Goal: Task Accomplishment & Management: Manage account settings

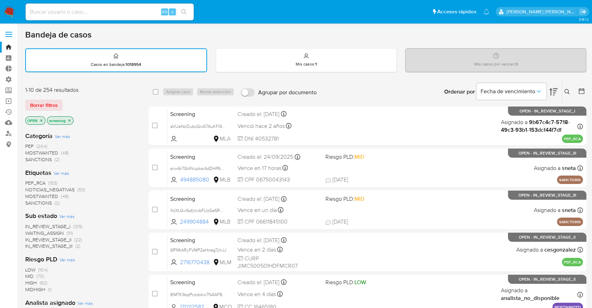
click at [11, 6] on img at bounding box center [10, 12] width 12 height 12
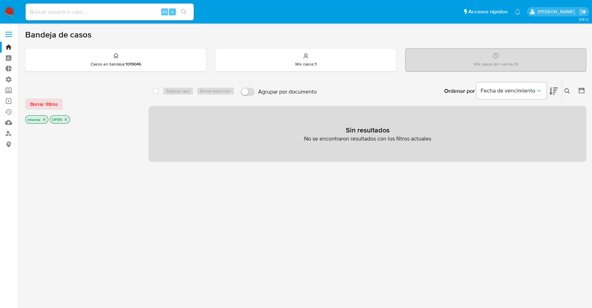
click at [12, 6] on img at bounding box center [10, 12] width 12 height 12
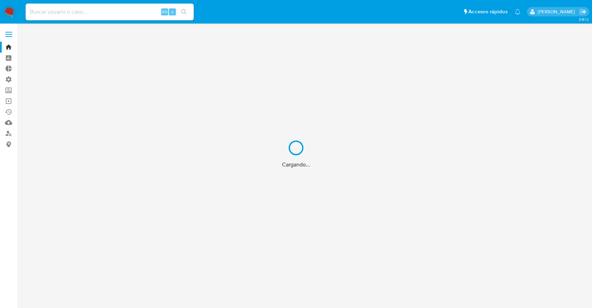
click at [11, 90] on label "Screening" at bounding box center [41, 90] width 83 height 11
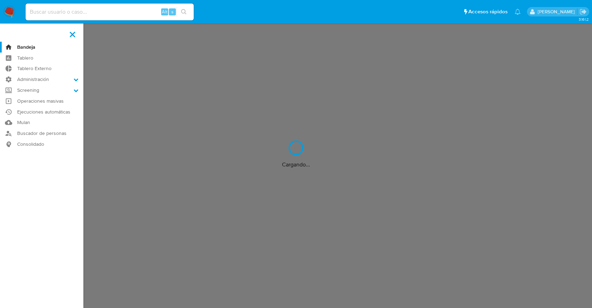
click at [0, 0] on input "Screening" at bounding box center [0, 0] width 0 height 0
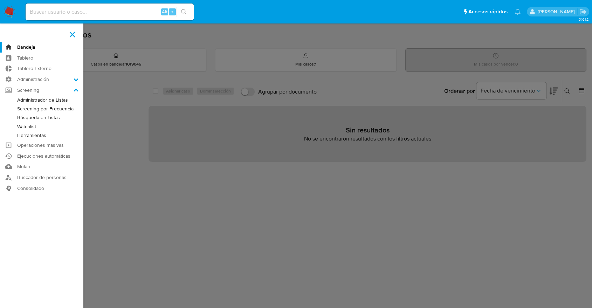
click at [20, 99] on link "Administrador de Listas" at bounding box center [41, 100] width 83 height 9
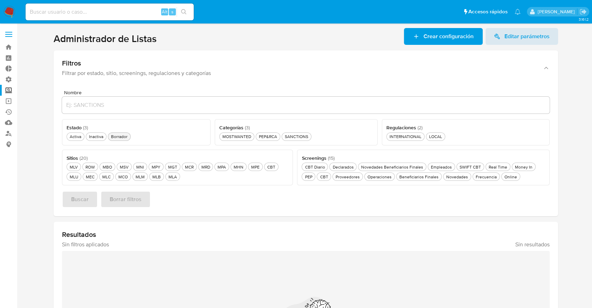
click at [126, 137] on div "Borrador Borrador" at bounding box center [119, 136] width 19 height 6
click at [447, 177] on div "Novedades Novedades" at bounding box center [459, 177] width 25 height 6
click at [91, 196] on button "Buscar" at bounding box center [80, 199] width 36 height 17
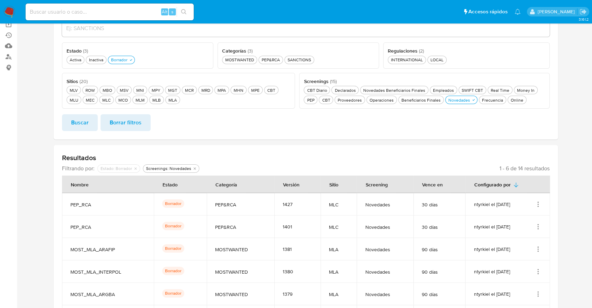
scroll to position [78, 0]
click at [572, 150] on section at bounding box center [305, 150] width 561 height 401
click at [132, 61] on icon "button" at bounding box center [131, 59] width 4 height 4
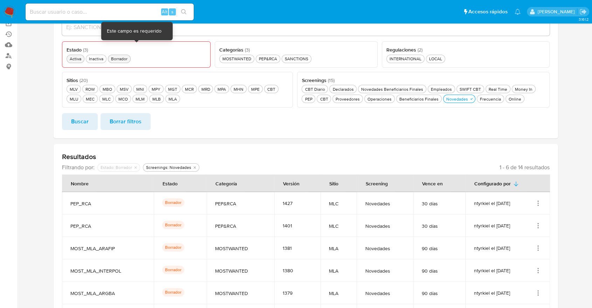
click at [80, 58] on div "Activa Activa" at bounding box center [75, 59] width 14 height 6
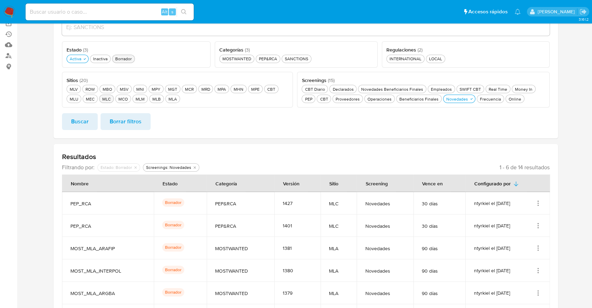
click at [111, 100] on div "MLC MLC" at bounding box center [106, 99] width 11 height 6
click at [91, 122] on button "Buscar" at bounding box center [80, 121] width 36 height 17
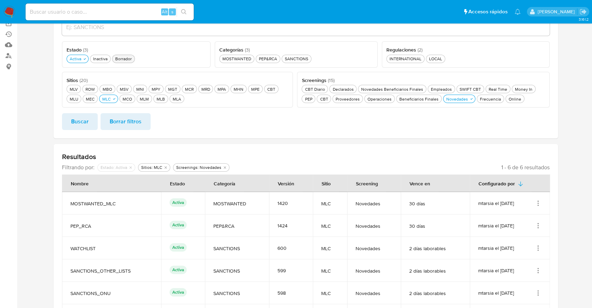
click at [569, 165] on section at bounding box center [305, 142] width 561 height 385
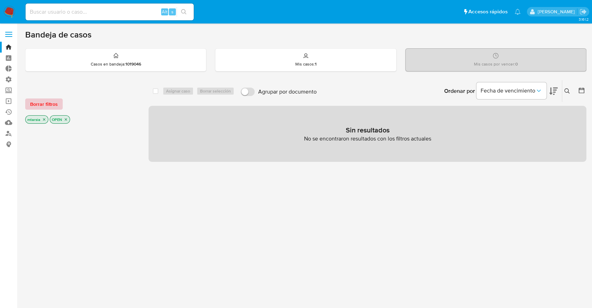
click at [58, 104] on button "Borrar filtros" at bounding box center [43, 103] width 37 height 11
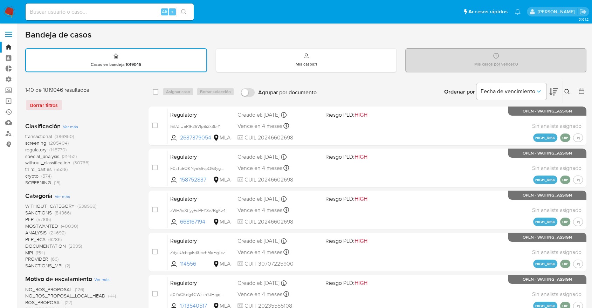
click at [551, 89] on icon at bounding box center [553, 92] width 8 height 8
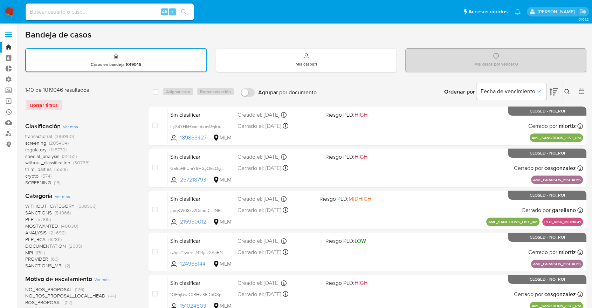
click at [26, 142] on span "screening" at bounding box center [35, 142] width 21 height 7
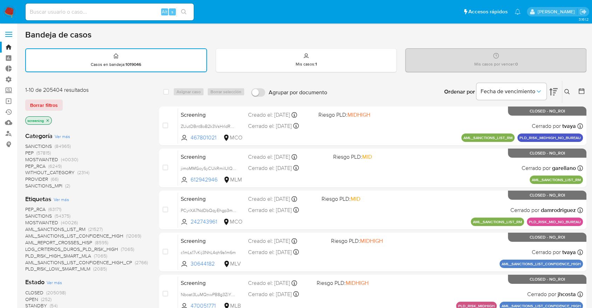
click at [29, 297] on span "OPEN" at bounding box center [31, 299] width 13 height 7
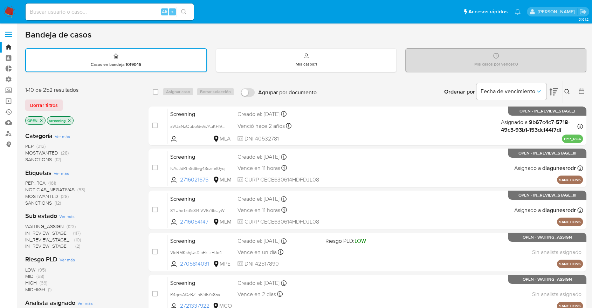
click at [72, 102] on div "Borrar filtros" at bounding box center [81, 104] width 112 height 11
click at [31, 200] on span "SANCTIONS" at bounding box center [38, 202] width 27 height 7
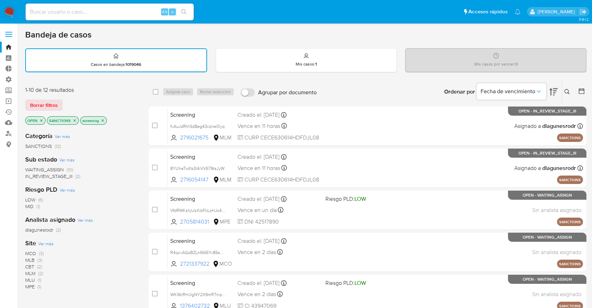
click at [27, 266] on span "CBT" at bounding box center [29, 266] width 9 height 7
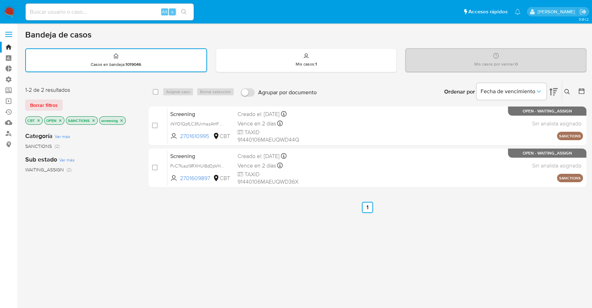
click at [156, 88] on div "select-all-cases-checkbox" at bounding box center [157, 92] width 8 height 8
click at [155, 92] on input "checkbox" at bounding box center [156, 92] width 6 height 6
checkbox input "true"
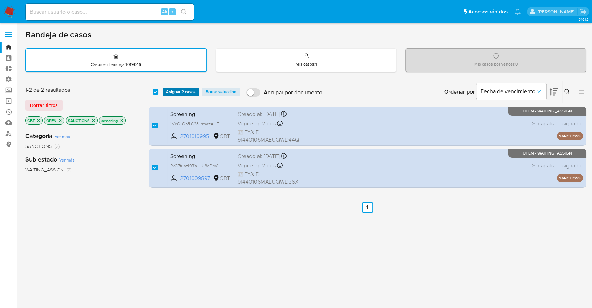
click at [167, 92] on span "Asignar 2 casos" at bounding box center [181, 91] width 30 height 7
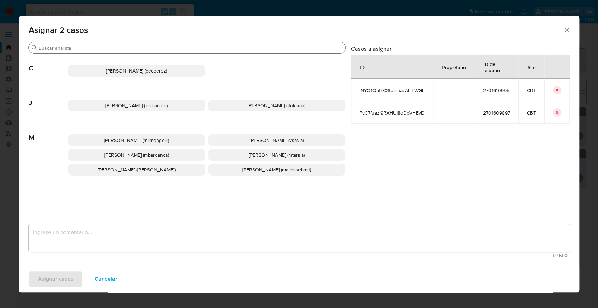
click at [143, 47] on input "Buscar" at bounding box center [191, 48] width 304 height 6
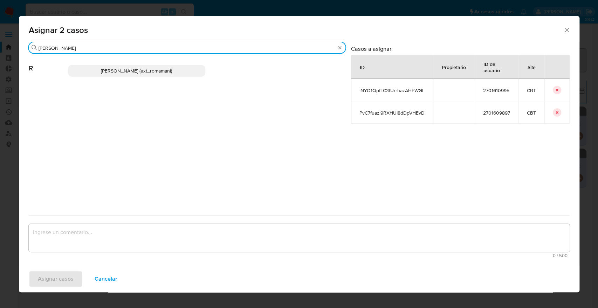
type input "rosa"
click at [173, 71] on p "Rosalia Mamani (ext_romamani)" at bounding box center [136, 71] width 137 height 12
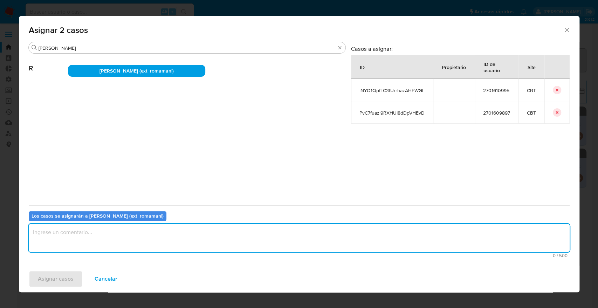
click at [140, 234] on textarea "assign-modal" at bounding box center [299, 238] width 541 height 28
type textarea "s"
drag, startPoint x: 140, startPoint y: 234, endPoint x: 7, endPoint y: 225, distance: 133.4
click at [7, 225] on div "Asignar 2 casos Buscar rosa R Rosalia Mamani (ext_romamani) Casos a asignar: ID…" at bounding box center [299, 154] width 598 height 308
type textarea "Asignación."
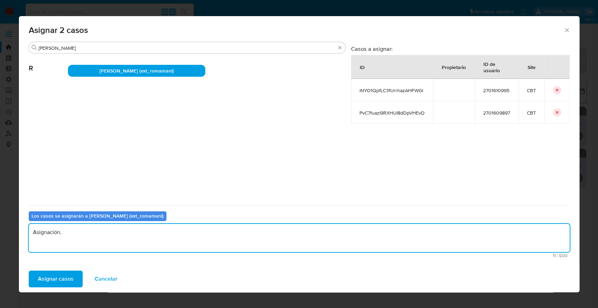
click at [73, 278] on button "Asignar casos" at bounding box center [56, 278] width 54 height 17
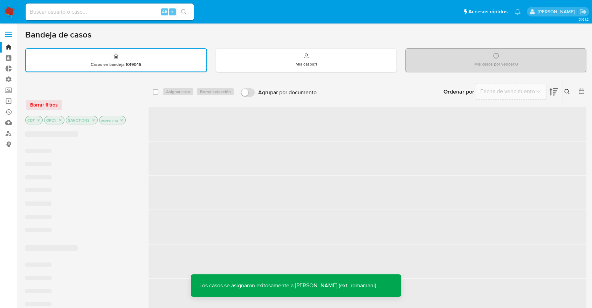
click at [425, 97] on div "Ordenar por Fecha de vencimiento No es posible ordenar los resultados mientras …" at bounding box center [453, 92] width 266 height 22
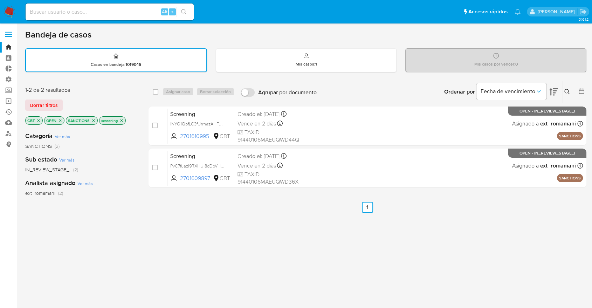
click at [39, 122] on icon "close-filter" at bounding box center [38, 120] width 4 height 4
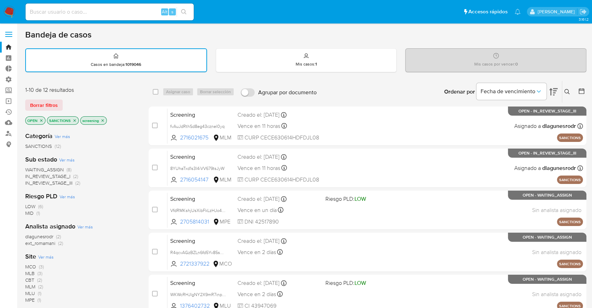
click at [28, 285] on span "MLM" at bounding box center [30, 286] width 10 height 7
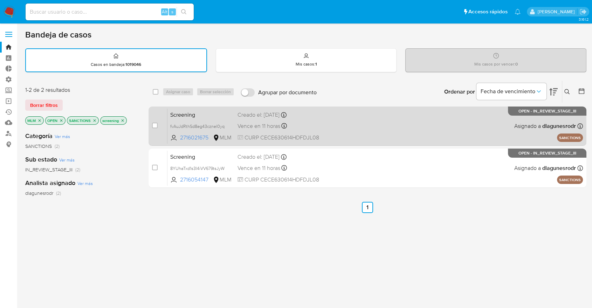
click at [199, 114] on span "Screening" at bounding box center [201, 114] width 62 height 9
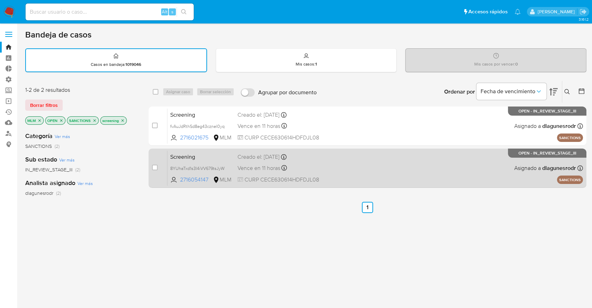
click at [209, 155] on span "Screening" at bounding box center [201, 156] width 62 height 9
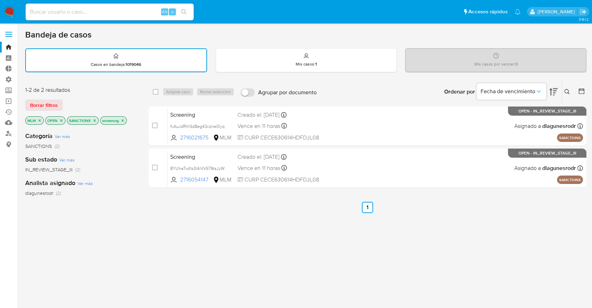
click at [37, 119] on icon "close-filter" at bounding box center [39, 120] width 4 height 4
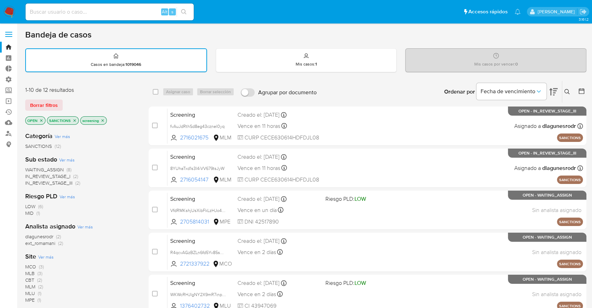
click at [40, 254] on span "Ver más" at bounding box center [45, 257] width 15 height 6
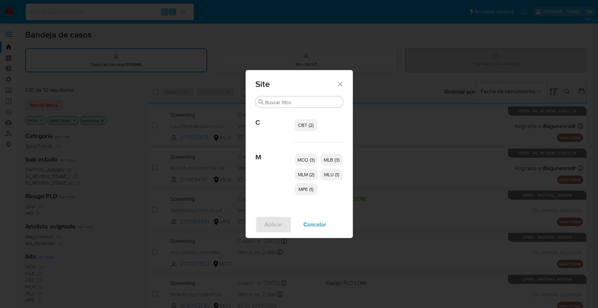
click at [302, 157] on span "MCO (3)" at bounding box center [305, 159] width 17 height 7
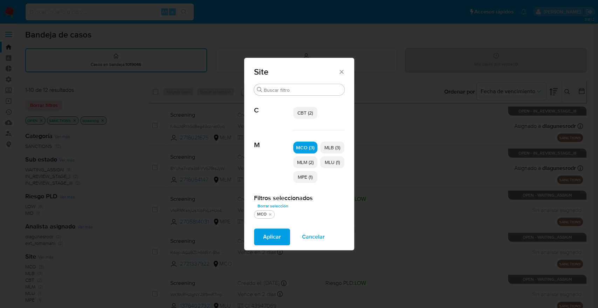
click at [302, 174] on span "MPE (1)" at bounding box center [305, 176] width 15 height 7
click at [333, 162] on span "MLU (1)" at bounding box center [332, 162] width 15 height 7
click at [284, 235] on button "Aplicar" at bounding box center [272, 236] width 36 height 17
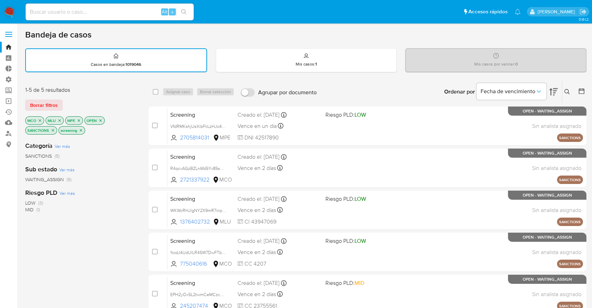
click at [127, 88] on div "1-5 de 5 resultados" at bounding box center [81, 90] width 112 height 8
click at [155, 92] on input "checkbox" at bounding box center [156, 92] width 6 height 6
checkbox input "true"
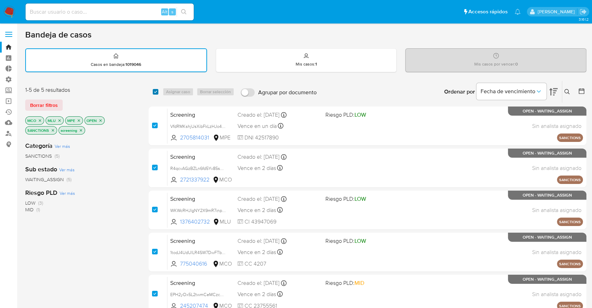
checkbox input "true"
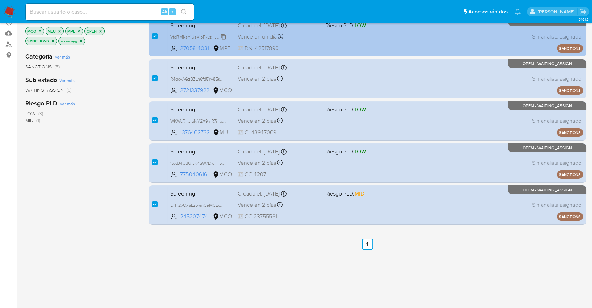
scroll to position [117, 0]
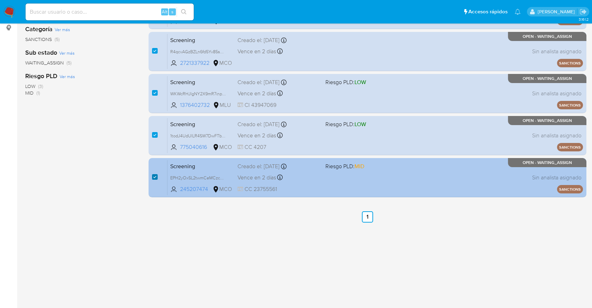
click at [154, 177] on input "checkbox" at bounding box center [155, 177] width 6 height 6
checkbox input "false"
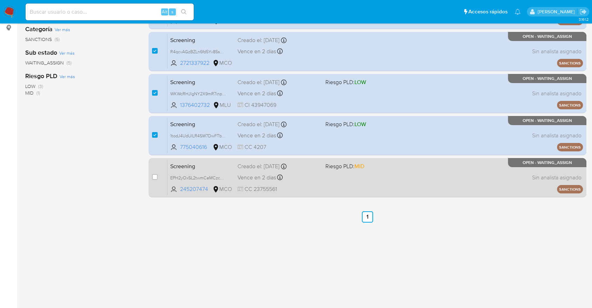
scroll to position [78, 0]
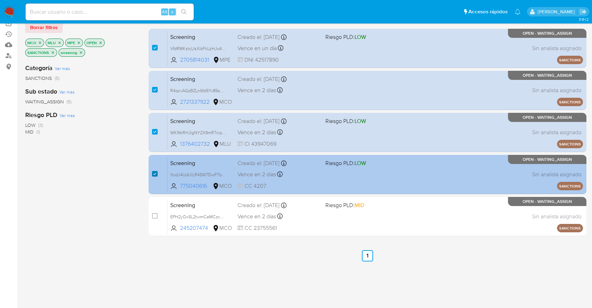
click at [152, 173] on input "checkbox" at bounding box center [155, 174] width 6 height 6
checkbox input "false"
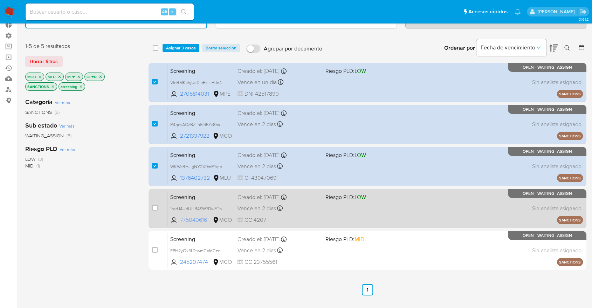
scroll to position [0, 0]
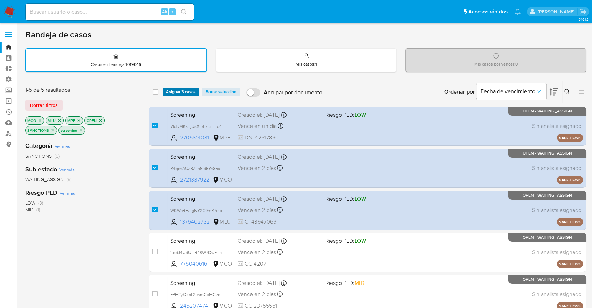
click at [194, 95] on span "Asignar 3 casos" at bounding box center [181, 91] width 30 height 7
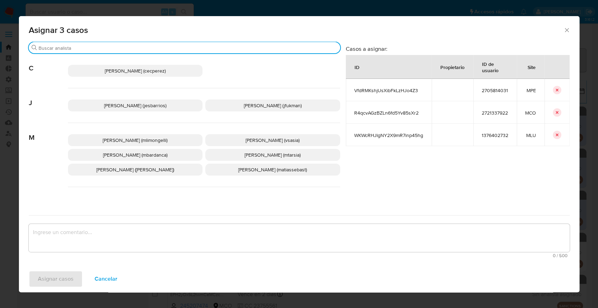
click at [183, 48] on input "Buscar" at bounding box center [188, 48] width 299 height 6
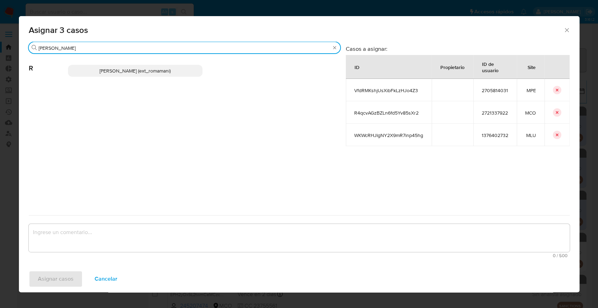
type input "rosa"
click at [186, 71] on p "Rosalia Mamani (ext_romamani)" at bounding box center [135, 71] width 135 height 12
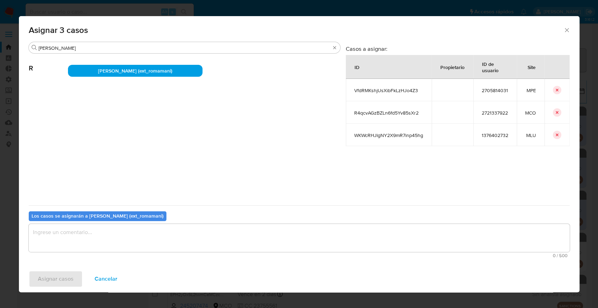
click at [113, 280] on span "Cancelar" at bounding box center [106, 278] width 23 height 15
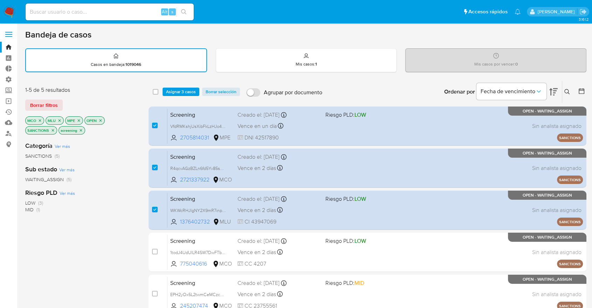
click at [168, 88] on span "Asignar 3 casos" at bounding box center [181, 91] width 30 height 7
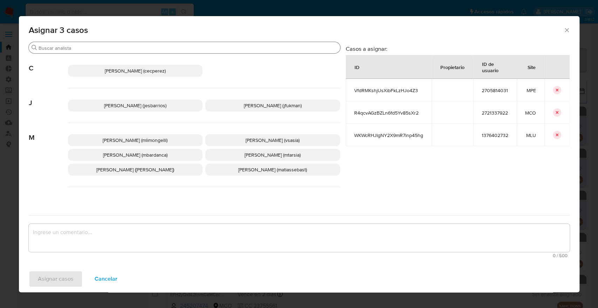
click at [163, 50] on input "Buscar" at bounding box center [188, 48] width 299 height 6
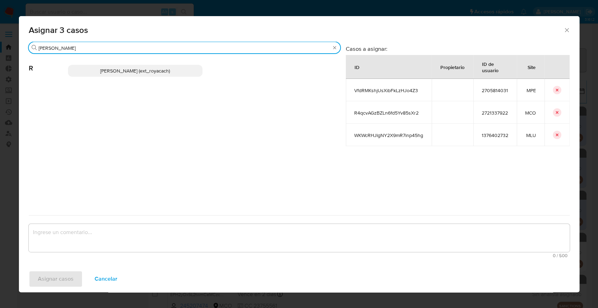
type input "romi"
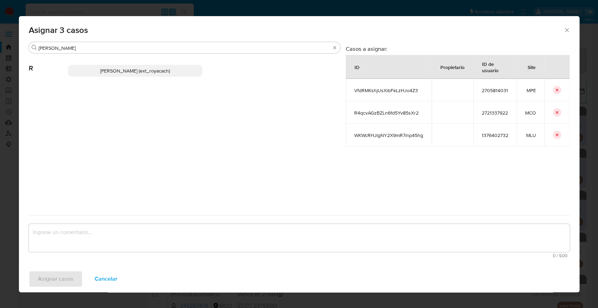
click at [195, 65] on p "Romina Isabel Yacachury (ext_royacach)" at bounding box center [135, 71] width 135 height 12
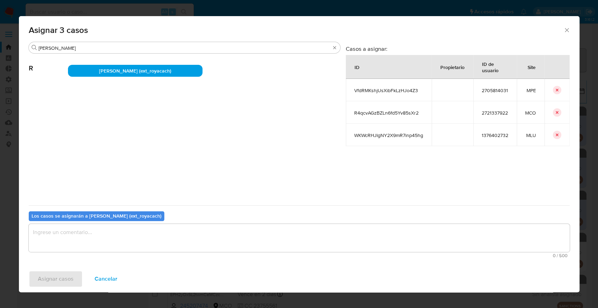
click at [159, 239] on textarea "assign-modal" at bounding box center [299, 238] width 541 height 28
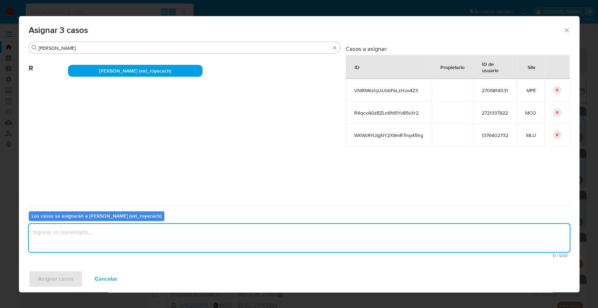
paste textarea "Asignación."
type textarea "Asignación."
click at [70, 276] on span "Asignar casos" at bounding box center [56, 278] width 36 height 15
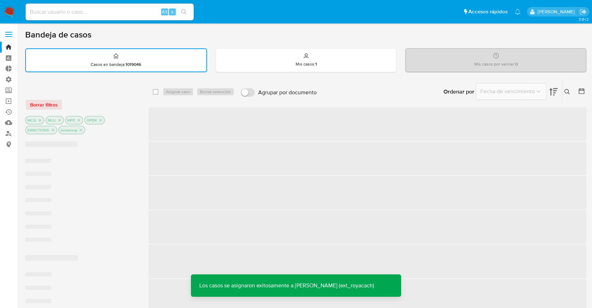
click at [427, 91] on div "Ordenar por Fecha de vencimiento No es posible ordenar los resultados mientras …" at bounding box center [453, 92] width 266 height 22
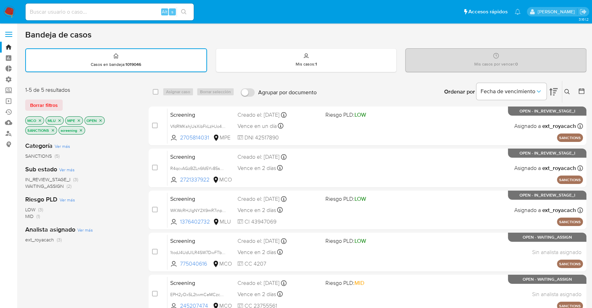
click at [31, 187] on span "WAITING_ASSIGN" at bounding box center [44, 185] width 39 height 7
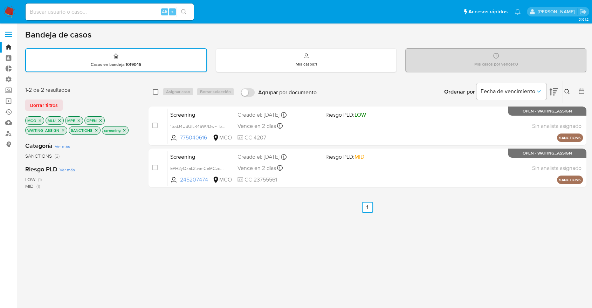
click at [158, 89] on input "checkbox" at bounding box center [156, 92] width 6 height 6
checkbox input "true"
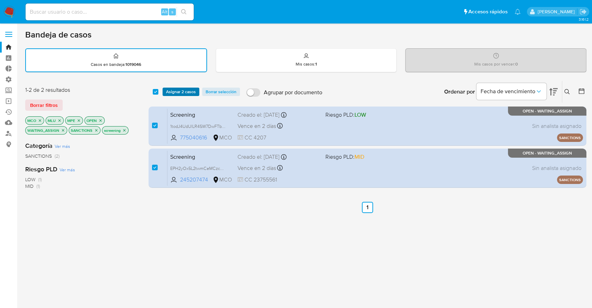
click at [165, 89] on button "Asignar 2 casos" at bounding box center [181, 92] width 37 height 8
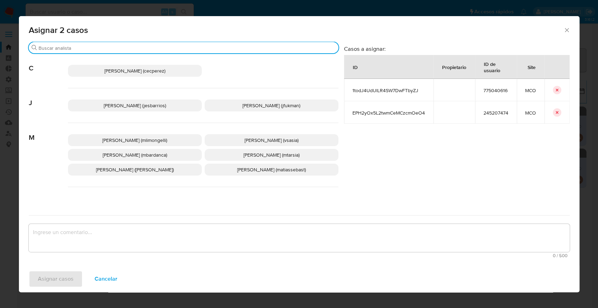
click at [165, 45] on input "Buscar" at bounding box center [187, 48] width 297 height 6
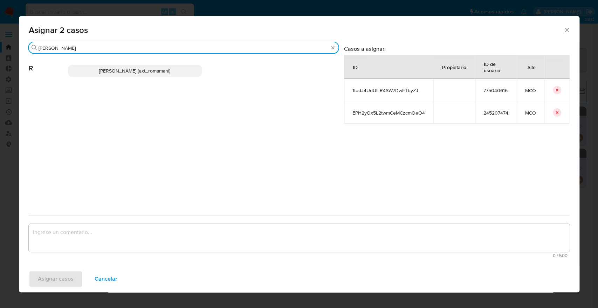
type input "rosa"
click at [173, 69] on p "Rosalia Mamani (ext_romamani)" at bounding box center [135, 71] width 134 height 12
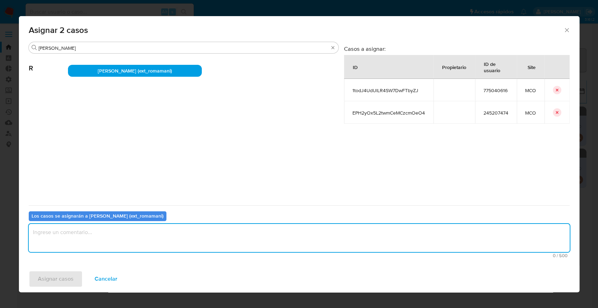
click at [129, 239] on textarea "assign-modal" at bounding box center [299, 238] width 541 height 28
paste textarea "Asignación."
type textarea "Asignación."
click at [76, 270] on div "Asignar casos Cancelar" at bounding box center [299, 278] width 560 height 27
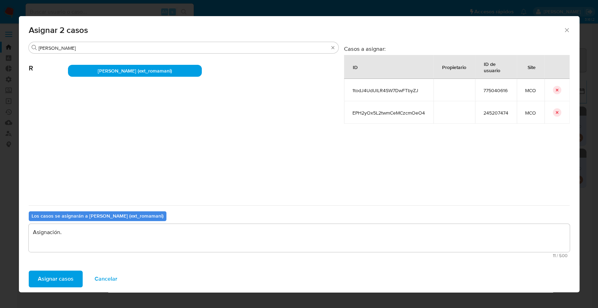
click at [78, 274] on button "Asignar casos" at bounding box center [56, 278] width 54 height 17
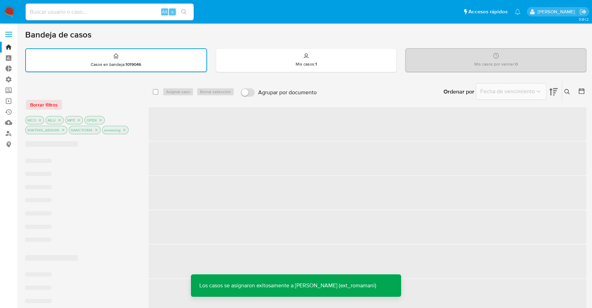
click at [401, 93] on div "Ordenar por Fecha de vencimiento No es posible ordenar los resultados mientras …" at bounding box center [453, 92] width 266 height 22
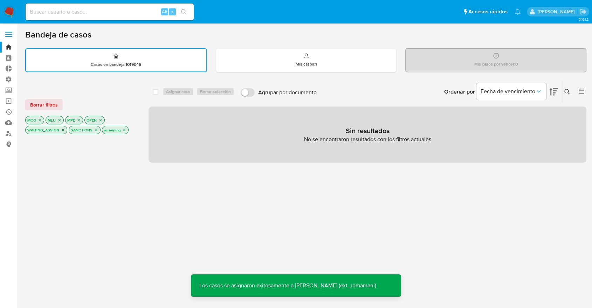
click at [59, 103] on button "Borrar filtros" at bounding box center [43, 104] width 37 height 11
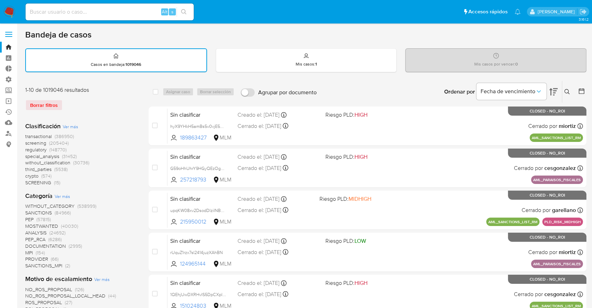
click at [27, 143] on span "screening" at bounding box center [35, 142] width 21 height 7
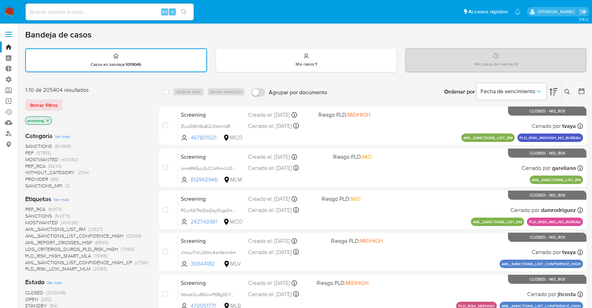
click at [30, 297] on span "OPEN" at bounding box center [31, 299] width 13 height 7
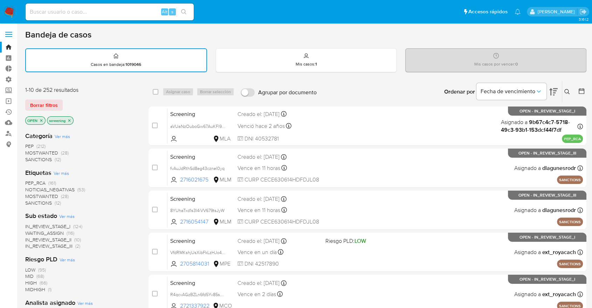
click at [31, 193] on span "MOSTWANTED" at bounding box center [41, 196] width 33 height 7
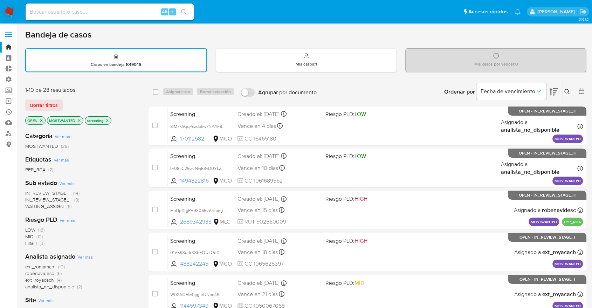
click at [70, 102] on div "Borrar filtros" at bounding box center [81, 104] width 112 height 11
click at [414, 87] on div "Ordenar por Fecha de vencimiento No es posible ordenar los resultados mientras …" at bounding box center [453, 92] width 266 height 22
click at [407, 86] on div "Ordenar por Fecha de vencimiento No es posible ordenar los resultados mientras …" at bounding box center [453, 92] width 266 height 22
click at [32, 204] on span "WAITING_ASSIGN" at bounding box center [44, 206] width 39 height 7
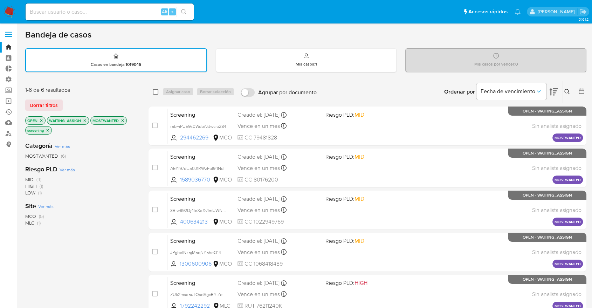
click at [157, 89] on input "checkbox" at bounding box center [156, 92] width 6 height 6
checkbox input "true"
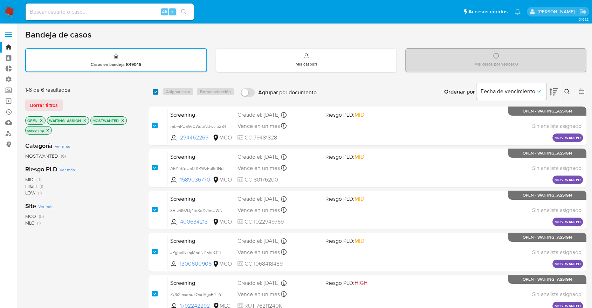
checkbox input "true"
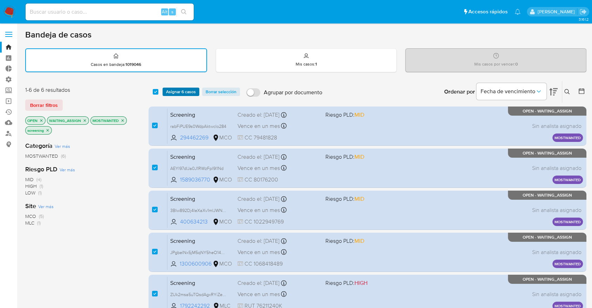
click at [168, 91] on span "Asignar 6 casos" at bounding box center [181, 91] width 30 height 7
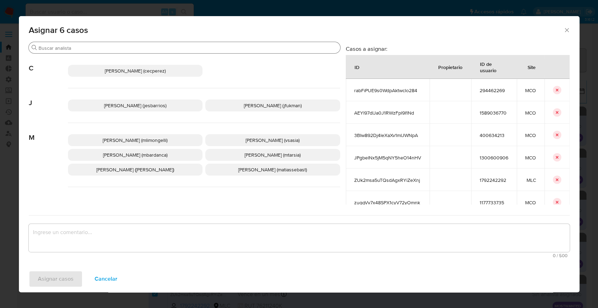
click at [156, 47] on input "Buscar" at bounding box center [188, 48] width 299 height 6
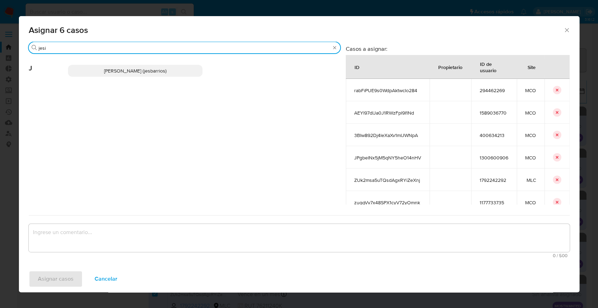
type input "jesi"
click at [177, 82] on div "Jesica Iris Barrios Leita (jesbarrios)" at bounding box center [204, 71] width 272 height 34
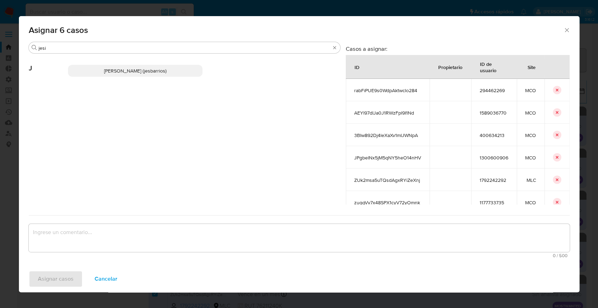
click at [178, 73] on p "Jesica Iris Barrios Leita (jesbarrios)" at bounding box center [135, 71] width 135 height 12
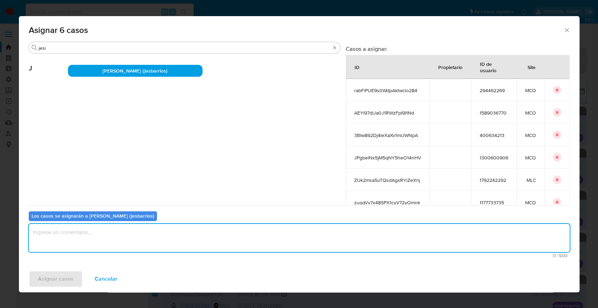
click at [144, 237] on textarea "assign-modal" at bounding box center [299, 238] width 541 height 28
paste textarea "Asignación."
type textarea "Asignación."
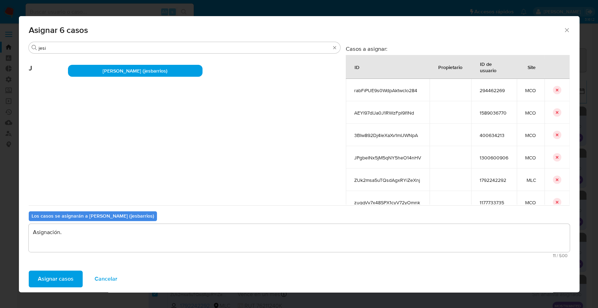
click at [74, 277] on button "Asignar casos" at bounding box center [56, 278] width 54 height 17
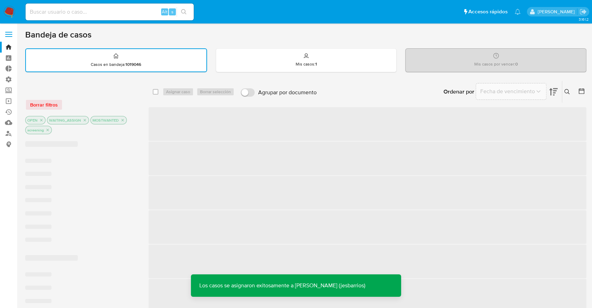
click at [400, 89] on div "Ordenar por Fecha de vencimiento No es posible ordenar los resultados mientras …" at bounding box center [453, 92] width 266 height 22
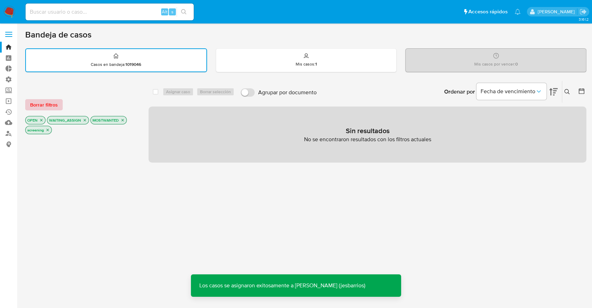
click at [62, 105] on button "Borrar filtros" at bounding box center [43, 104] width 37 height 11
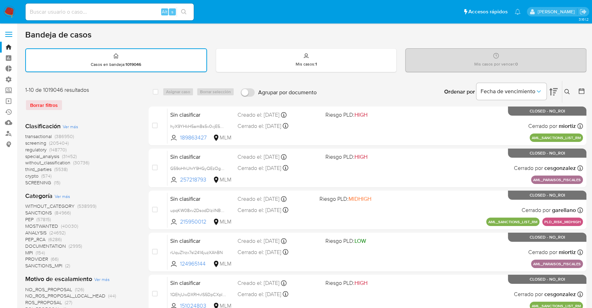
click at [28, 147] on span "regulatory" at bounding box center [35, 149] width 21 height 7
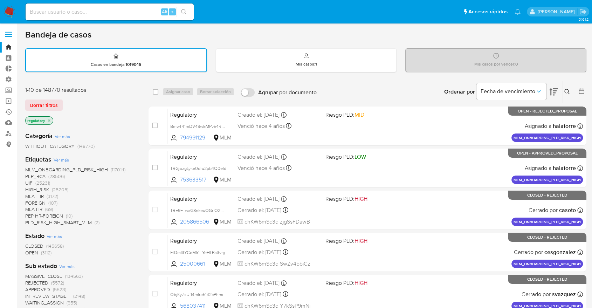
click at [29, 252] on span "OPEN" at bounding box center [31, 252] width 13 height 7
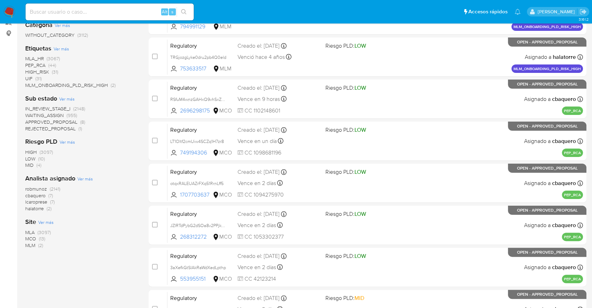
scroll to position [117, 0]
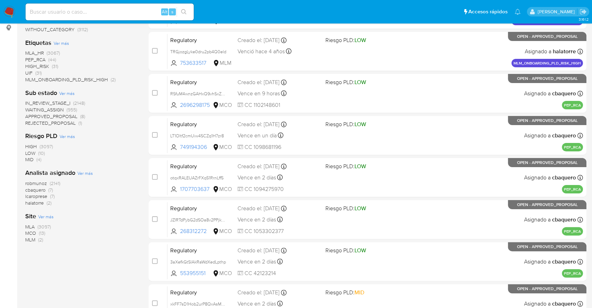
click at [30, 231] on span "MCO" at bounding box center [30, 232] width 11 height 7
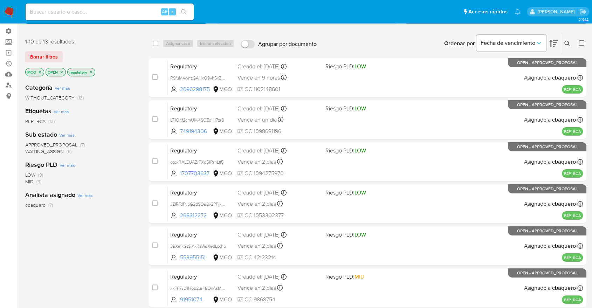
scroll to position [39, 0]
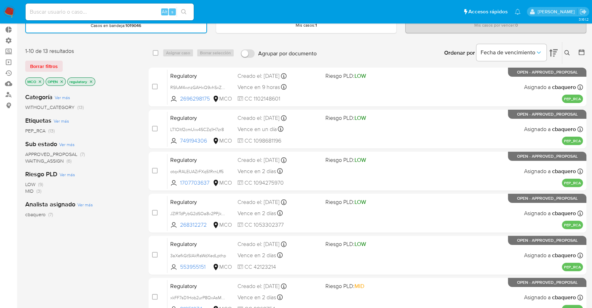
click at [32, 158] on span "WAITING_ASSIGN" at bounding box center [44, 160] width 39 height 7
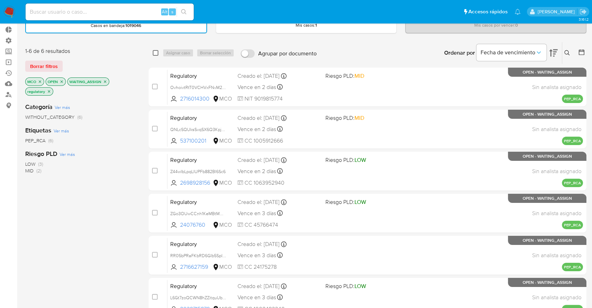
click at [153, 53] on input "checkbox" at bounding box center [156, 53] width 6 height 6
checkbox input "true"
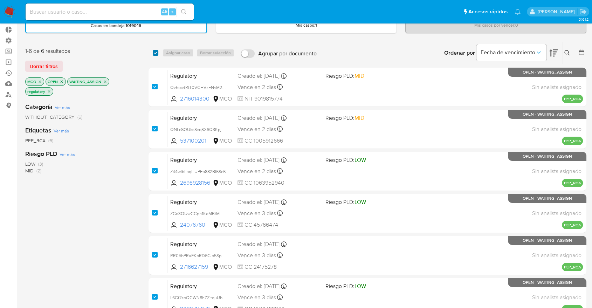
checkbox input "true"
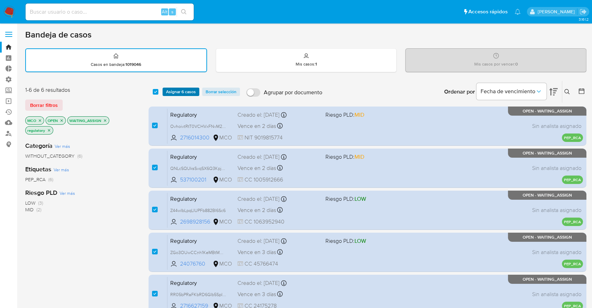
click at [194, 92] on span "Asignar 6 casos" at bounding box center [181, 91] width 30 height 7
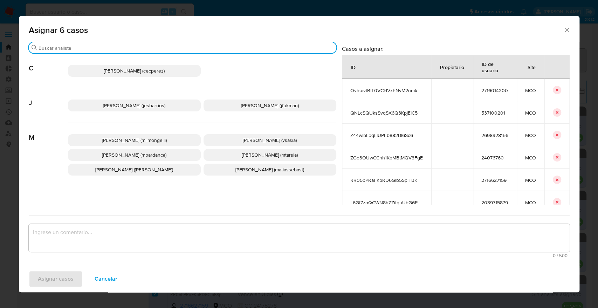
click at [164, 45] on input "Buscar" at bounding box center [186, 48] width 295 height 6
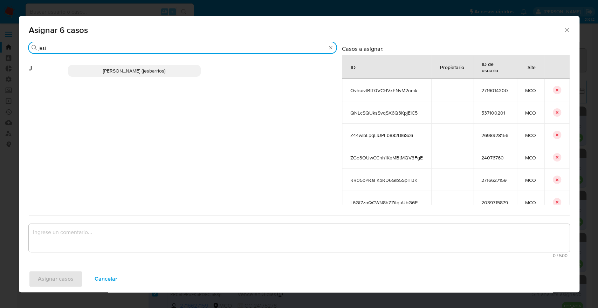
type input "jesi"
click at [191, 69] on p "Jesica Iris Barrios Leita (jesbarrios)" at bounding box center [134, 71] width 133 height 12
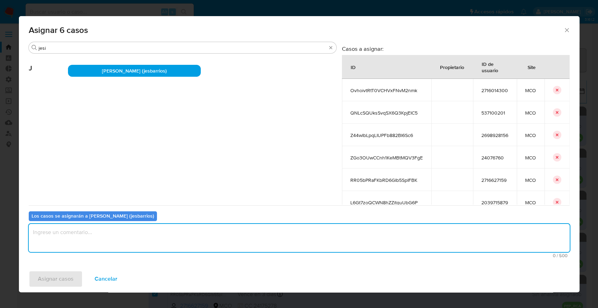
click at [154, 231] on textarea "assign-modal" at bounding box center [299, 238] width 541 height 28
paste textarea "Asignación."
type textarea "Asignación."
click at [78, 277] on button "Asignar casos" at bounding box center [56, 278] width 54 height 17
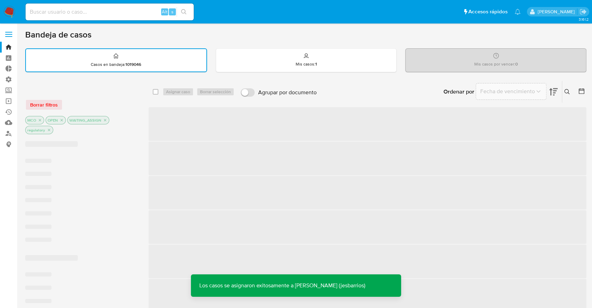
drag, startPoint x: 403, startPoint y: 92, endPoint x: 410, endPoint y: 90, distance: 6.9
click at [403, 92] on div "Ordenar por Fecha de vencimiento No es posible ordenar los resultados mientras …" at bounding box center [453, 92] width 266 height 22
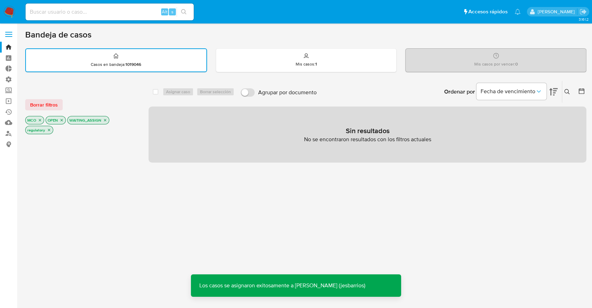
click at [56, 100] on span "Borrar filtros" at bounding box center [44, 105] width 28 height 10
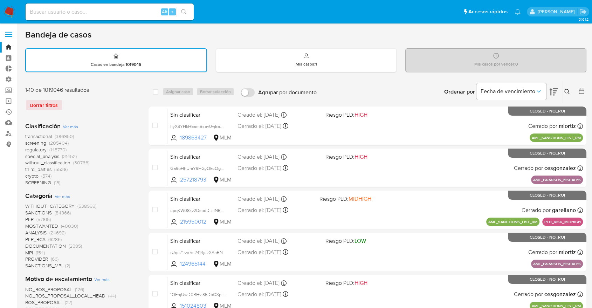
click at [28, 144] on span "screening" at bounding box center [35, 142] width 21 height 7
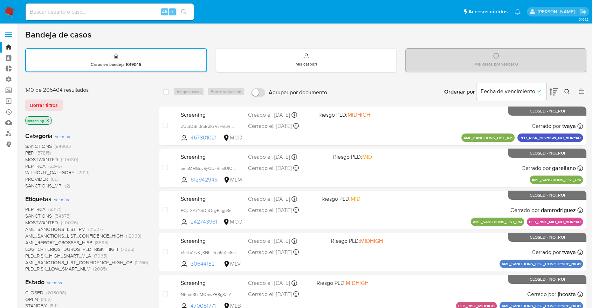
click at [30, 297] on span "OPEN" at bounding box center [31, 299] width 13 height 7
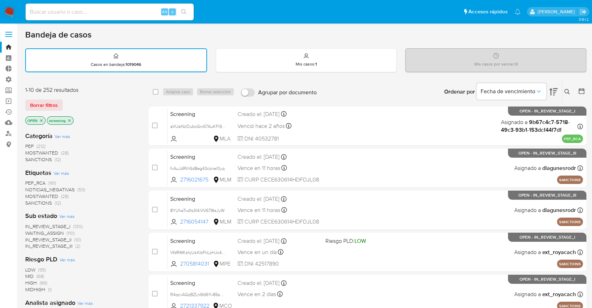
click at [28, 181] on span "PEP_RCA" at bounding box center [35, 182] width 20 height 7
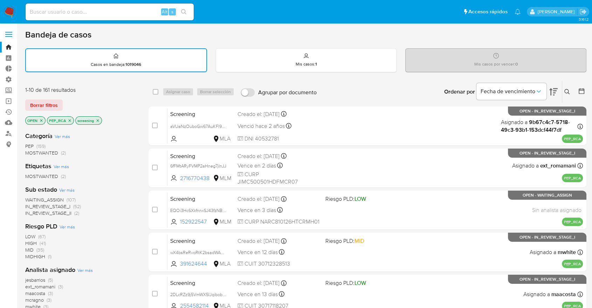
click at [87, 99] on div "Borrar filtros" at bounding box center [81, 104] width 112 height 11
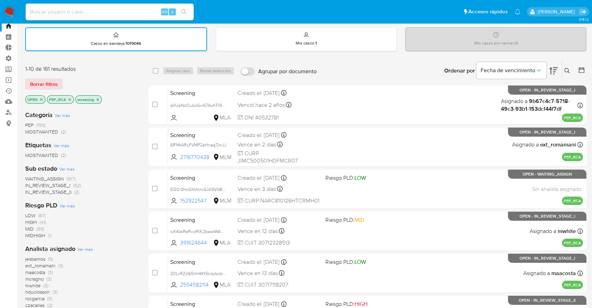
scroll to position [39, 0]
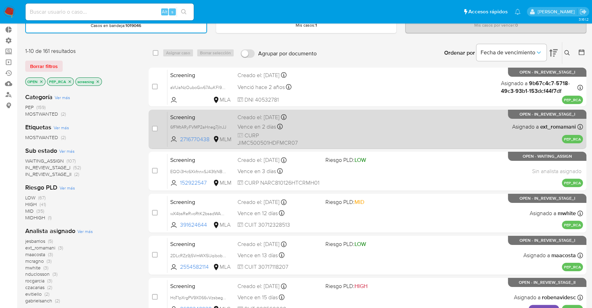
click at [333, 119] on div "Screening 6fFMtARyFVMP2aHneg7jInJJ 2716770438 MLM Creado el: 26/09/2025 Creado …" at bounding box center [374, 128] width 415 height 35
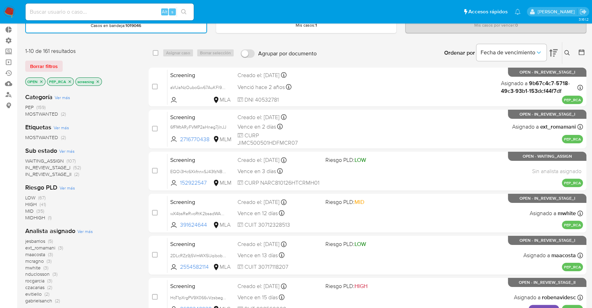
click at [67, 61] on div "Borrar filtros" at bounding box center [81, 66] width 112 height 11
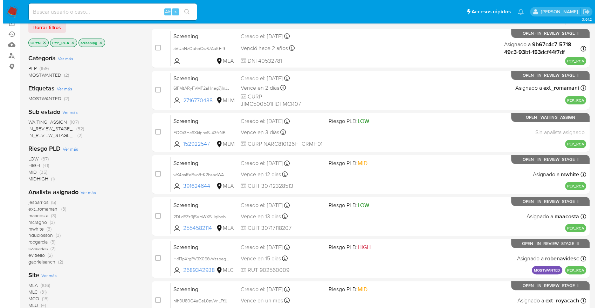
scroll to position [156, 0]
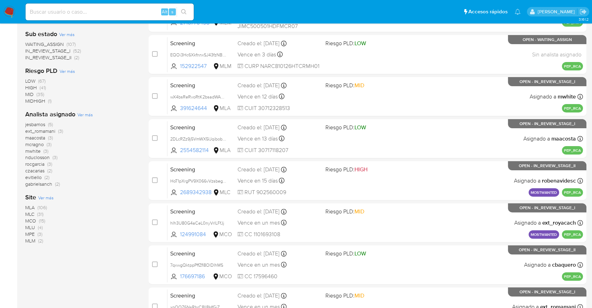
click at [42, 195] on span "Ver más" at bounding box center [45, 197] width 15 height 6
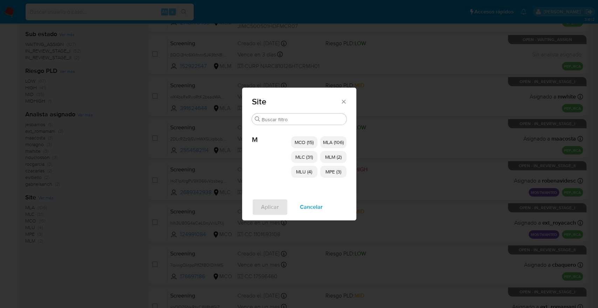
click at [294, 139] on p "MCO (15)" at bounding box center [304, 142] width 26 height 12
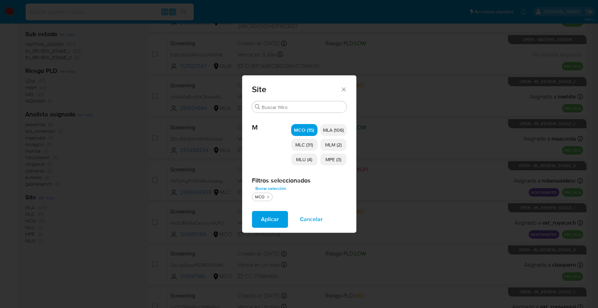
click at [294, 142] on p "MLC (31)" at bounding box center [304, 145] width 26 height 12
click at [297, 159] on span "MLU (4)" at bounding box center [304, 159] width 16 height 7
click at [323, 145] on p "MLM (2)" at bounding box center [333, 145] width 26 height 12
click at [327, 156] on span "MPE (3)" at bounding box center [333, 159] width 16 height 7
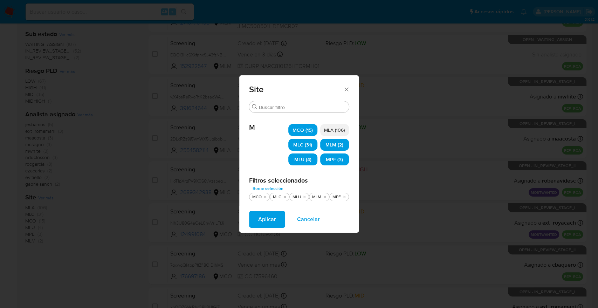
click at [284, 218] on button "Aplicar" at bounding box center [267, 219] width 36 height 17
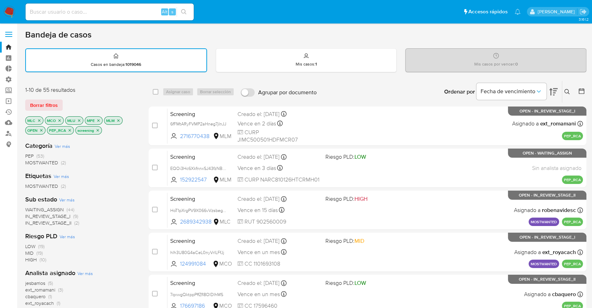
click at [109, 89] on div "1-10 de 55 resultados" at bounding box center [81, 90] width 112 height 8
click at [65, 101] on div "Borrar filtros" at bounding box center [81, 104] width 112 height 11
click at [32, 207] on span "WAITING_ASSIGN" at bounding box center [44, 209] width 39 height 7
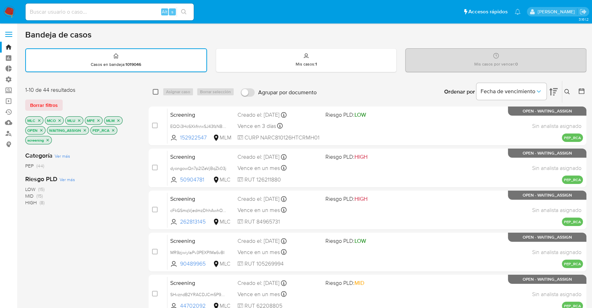
click at [153, 91] on input "checkbox" at bounding box center [156, 92] width 6 height 6
checkbox input "true"
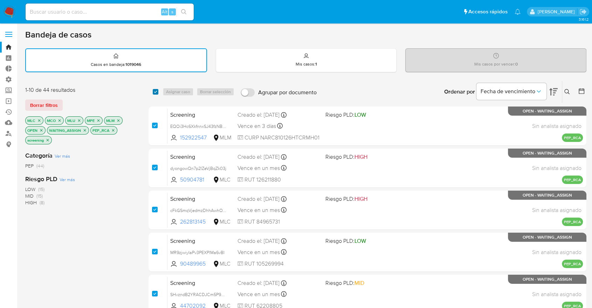
checkbox input "true"
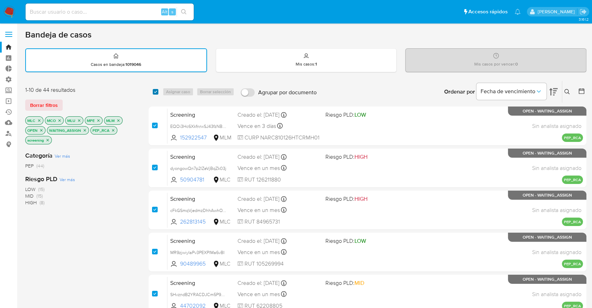
checkbox input "true"
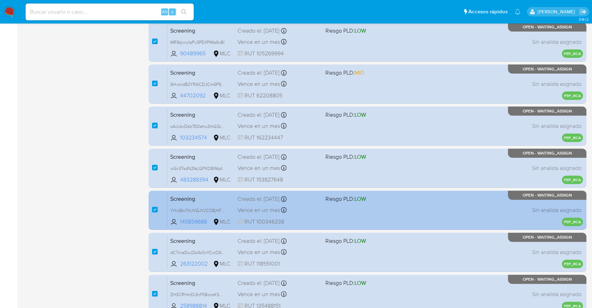
scroll to position [270, 0]
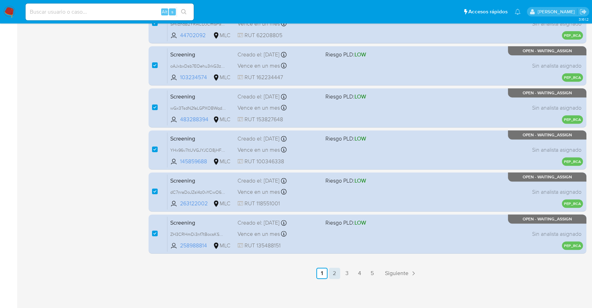
click at [336, 270] on link "2" at bounding box center [334, 273] width 11 height 11
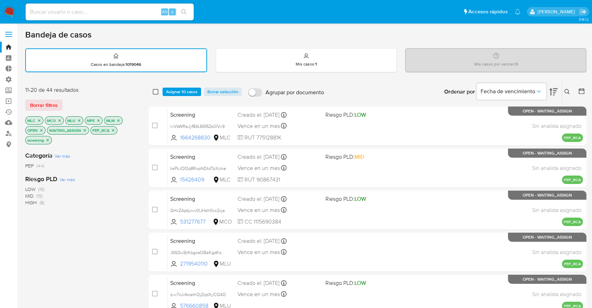
click at [154, 91] on input "checkbox" at bounding box center [156, 92] width 6 height 6
checkbox input "true"
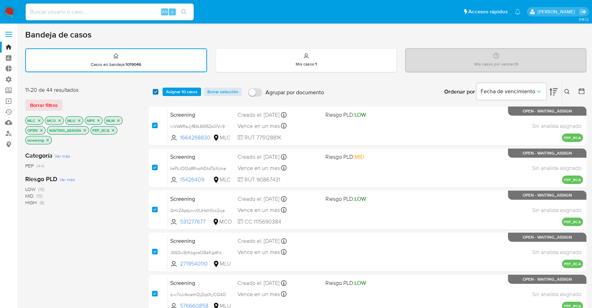
checkbox input "true"
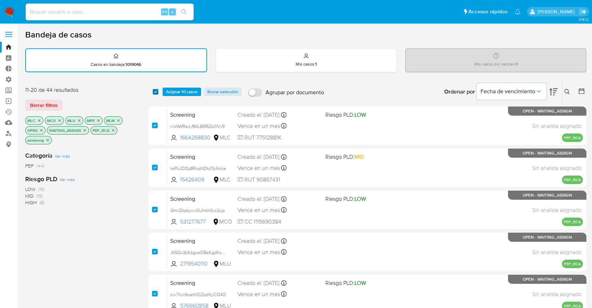
checkbox input "true"
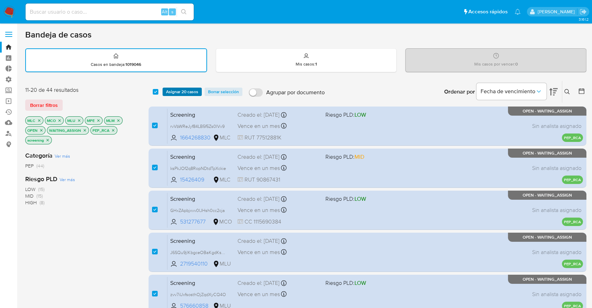
click at [173, 91] on span "Asignar 20 casos" at bounding box center [182, 91] width 32 height 7
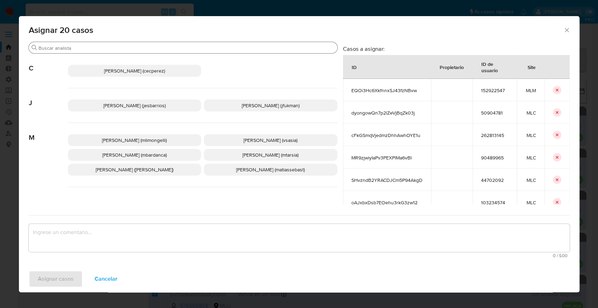
click at [151, 52] on div "Buscar" at bounding box center [183, 47] width 309 height 11
click at [151, 50] on input "Buscar" at bounding box center [187, 48] width 296 height 6
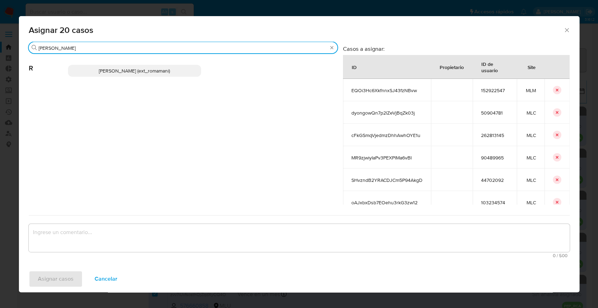
type input "rosa"
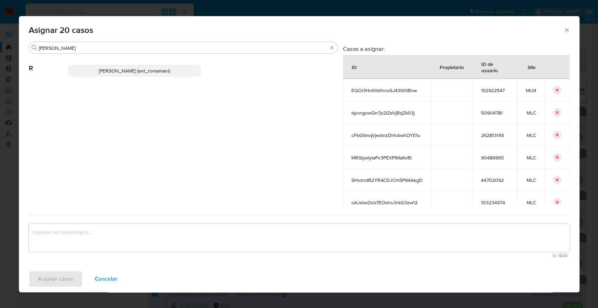
click at [186, 75] on p "Rosalia Mamani (ext_romamani)" at bounding box center [134, 71] width 133 height 12
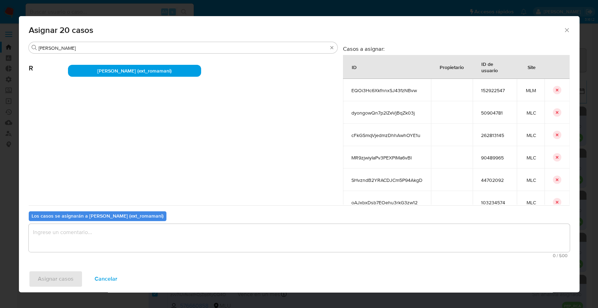
click at [167, 250] on textarea "assign-modal" at bounding box center [299, 238] width 541 height 28
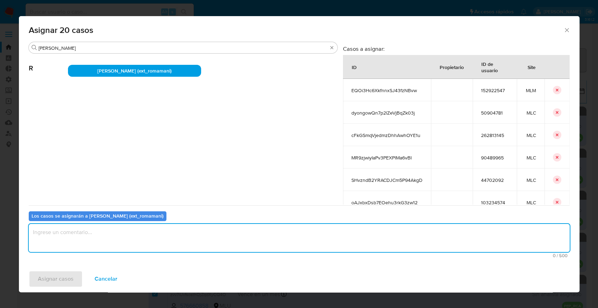
paste textarea "Asignación."
type textarea "Asignación."
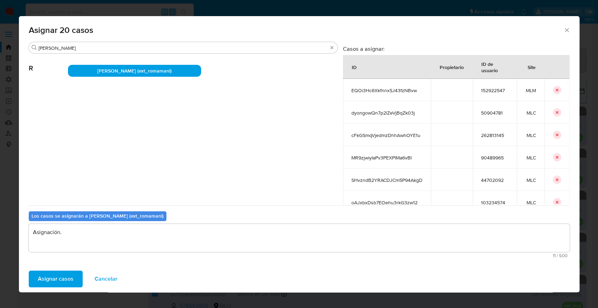
click at [78, 278] on button "Asignar casos" at bounding box center [56, 278] width 54 height 17
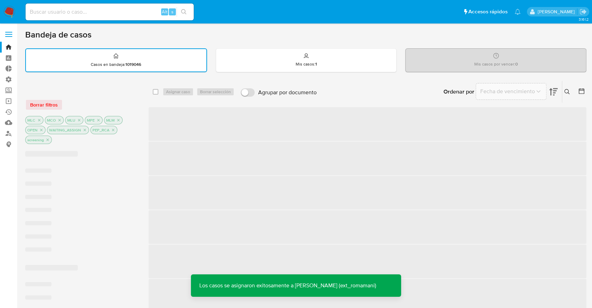
click at [404, 85] on div "Ordenar por Fecha de vencimiento No es posible ordenar los resultados mientras …" at bounding box center [453, 92] width 266 height 22
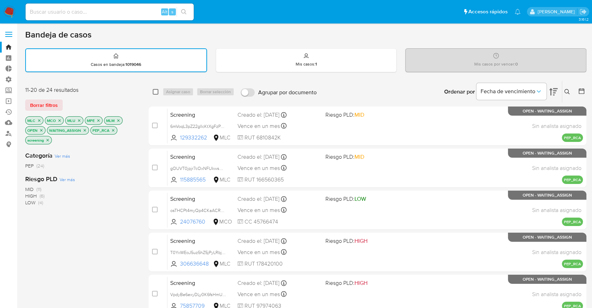
click at [154, 91] on input "checkbox" at bounding box center [156, 92] width 6 height 6
checkbox input "true"
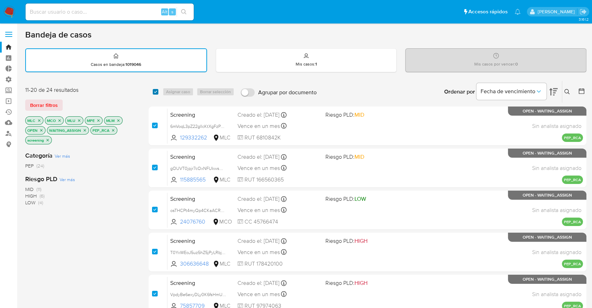
checkbox input "true"
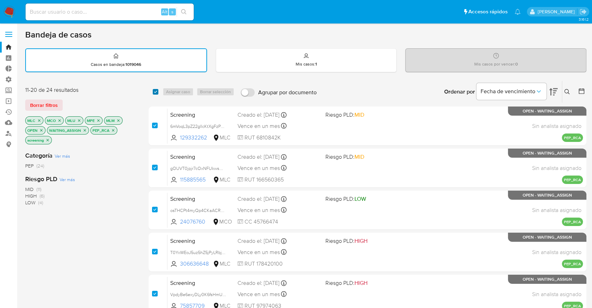
checkbox input "true"
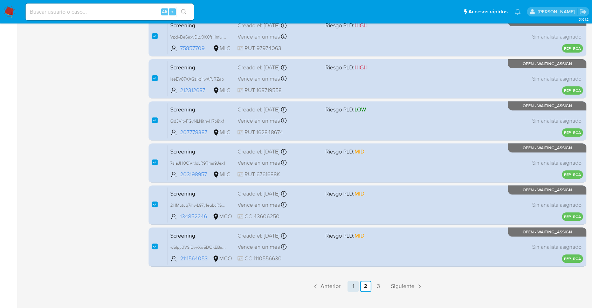
scroll to position [270, 0]
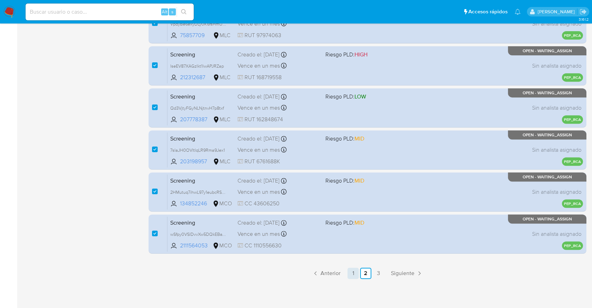
click at [353, 274] on link "1" at bounding box center [352, 273] width 11 height 11
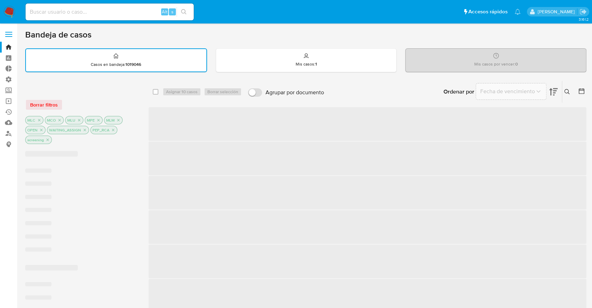
checkbox input "false"
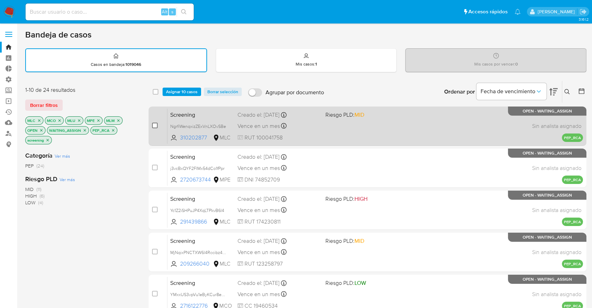
click at [155, 123] on input "checkbox" at bounding box center [155, 126] width 6 height 6
checkbox input "true"
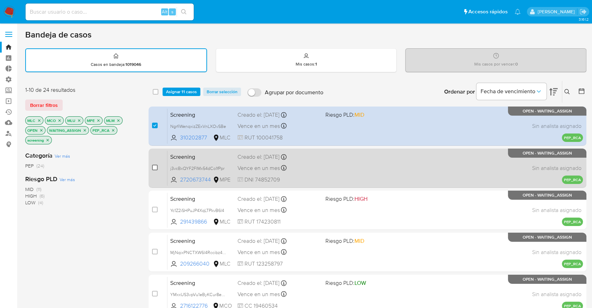
click at [156, 167] on input "checkbox" at bounding box center [155, 168] width 6 height 6
checkbox input "true"
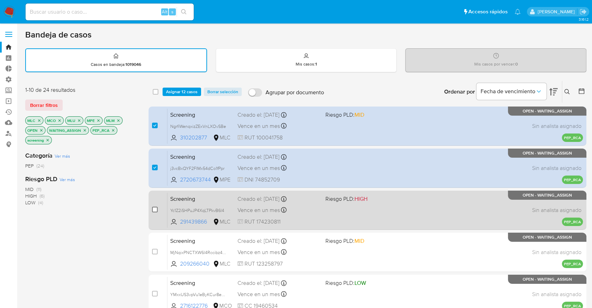
click at [156, 207] on input "checkbox" at bounding box center [155, 210] width 6 height 6
checkbox input "true"
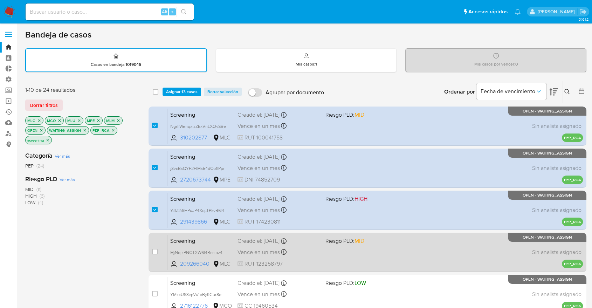
click at [157, 249] on input "checkbox" at bounding box center [155, 252] width 6 height 6
checkbox input "true"
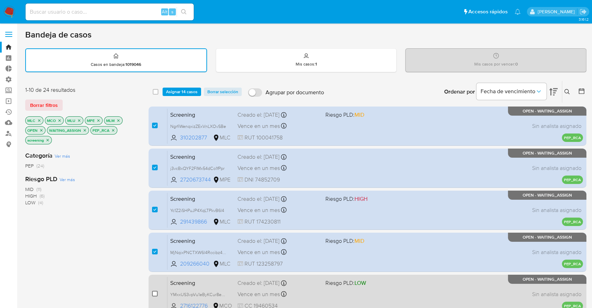
click at [157, 293] on input "checkbox" at bounding box center [155, 294] width 6 height 6
checkbox input "true"
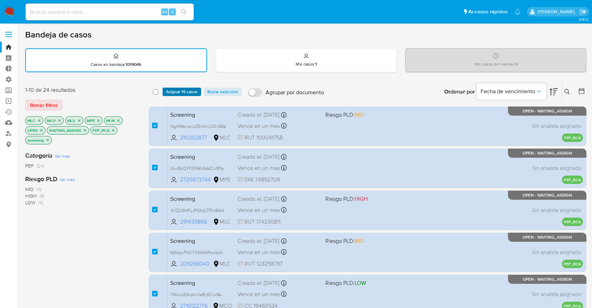
click at [197, 92] on span "Asignar 15 casos" at bounding box center [182, 91] width 32 height 7
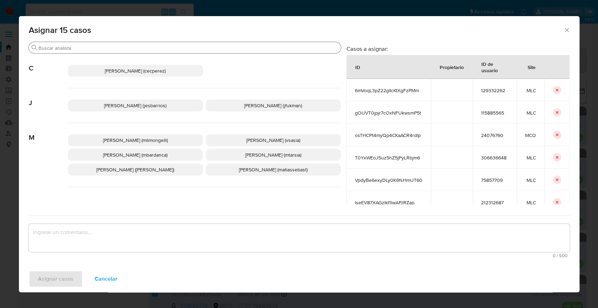
click at [182, 48] on input "Buscar" at bounding box center [188, 48] width 299 height 6
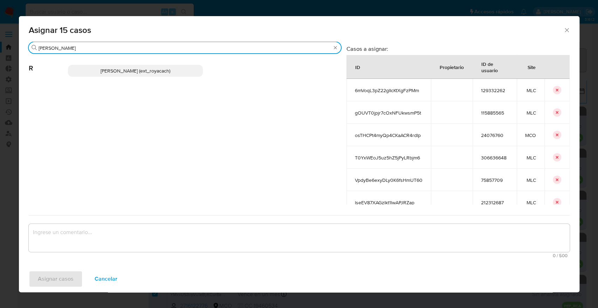
type input "romi"
click at [189, 72] on p "Romina Isabel Yacachury (ext_royacach)" at bounding box center [135, 71] width 135 height 12
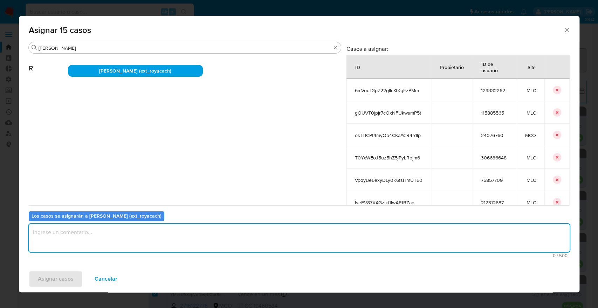
click at [149, 234] on textarea "assign-modal" at bounding box center [299, 238] width 541 height 28
paste textarea "Asignación."
type textarea "Asignación."
click at [80, 277] on button "Asignar casos" at bounding box center [56, 278] width 54 height 17
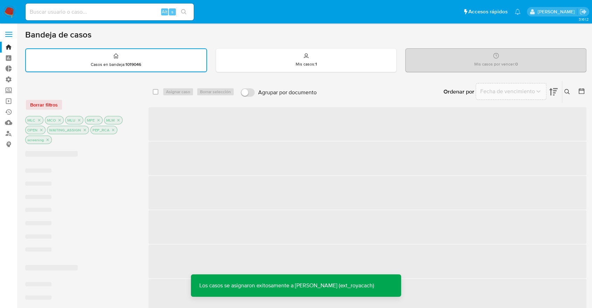
click at [410, 94] on div "Ordenar por Fecha de vencimiento No es posible ordenar los resultados mientras …" at bounding box center [453, 92] width 266 height 22
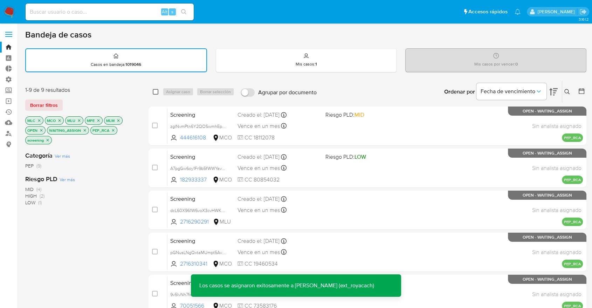
click at [157, 93] on input "checkbox" at bounding box center [156, 92] width 6 height 6
checkbox input "true"
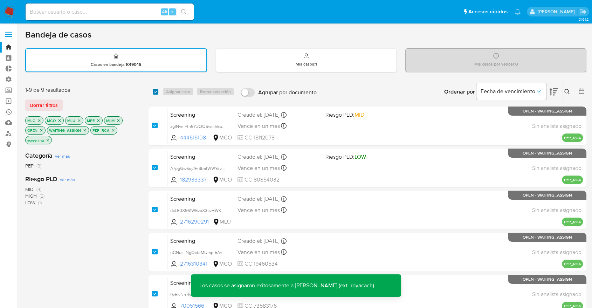
checkbox input "true"
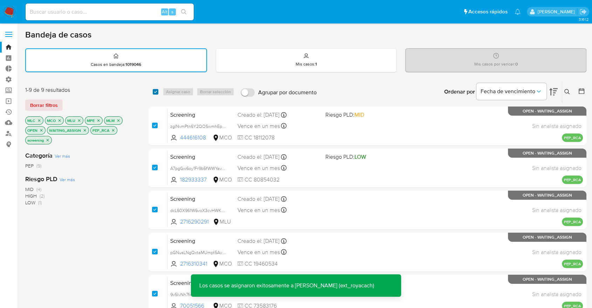
checkbox input "true"
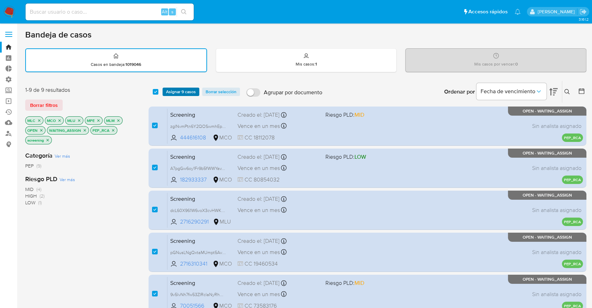
click at [195, 89] on span "Asignar 9 casos" at bounding box center [181, 91] width 30 height 7
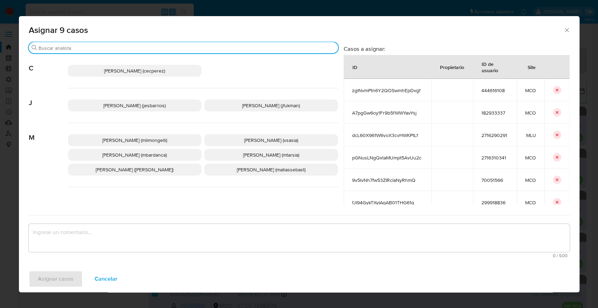
click at [197, 48] on input "Buscar" at bounding box center [187, 48] width 297 height 6
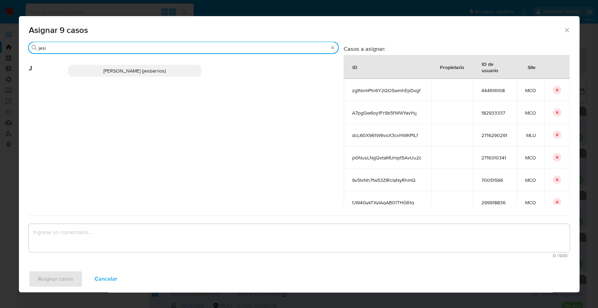
type input "jesi"
click at [188, 66] on p "Jesica Iris Barrios Leita (jesbarrios)" at bounding box center [135, 71] width 134 height 12
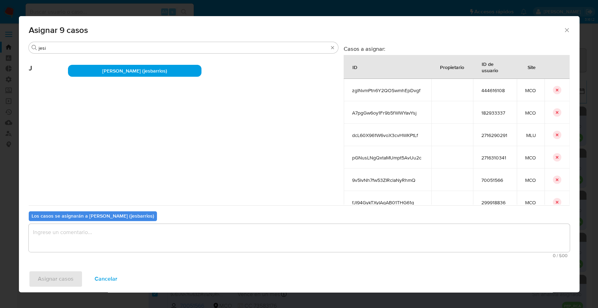
click at [170, 243] on textarea "assign-modal" at bounding box center [299, 238] width 541 height 28
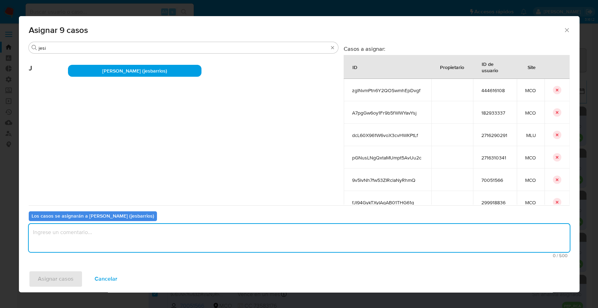
paste textarea "Asignación."
type textarea "Asignación."
click at [78, 275] on button "Asignar casos" at bounding box center [56, 278] width 54 height 17
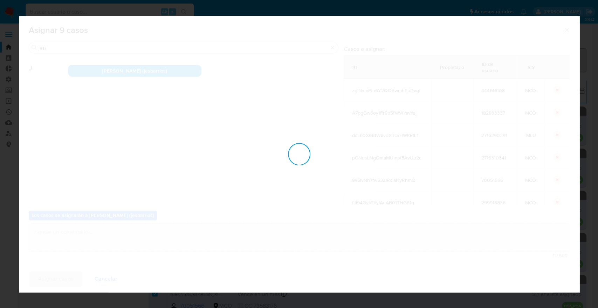
checkbox input "false"
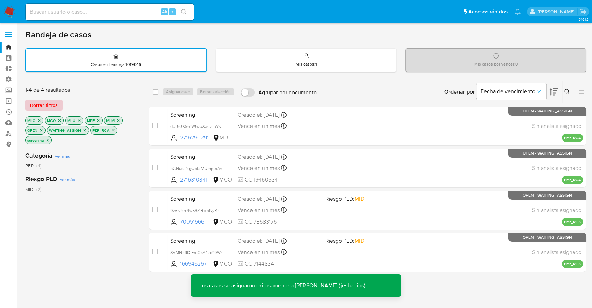
click at [56, 103] on span "Borrar filtros" at bounding box center [44, 105] width 28 height 10
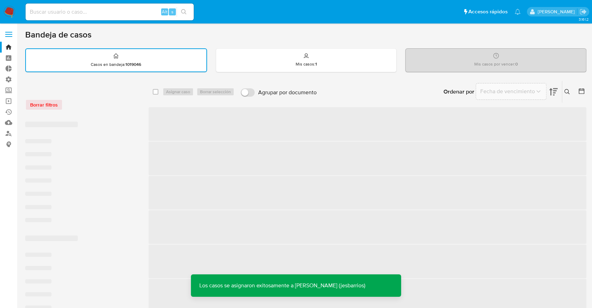
click at [79, 101] on div "Borrar filtros" at bounding box center [81, 104] width 112 height 11
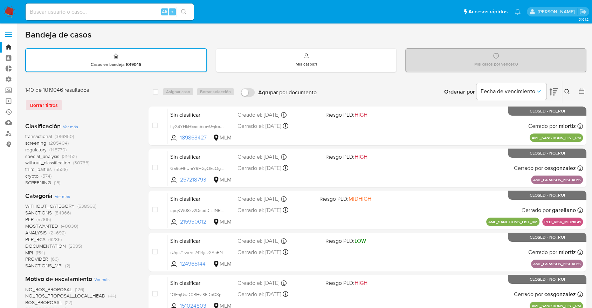
click at [25, 144] on span "screening" at bounding box center [35, 142] width 21 height 7
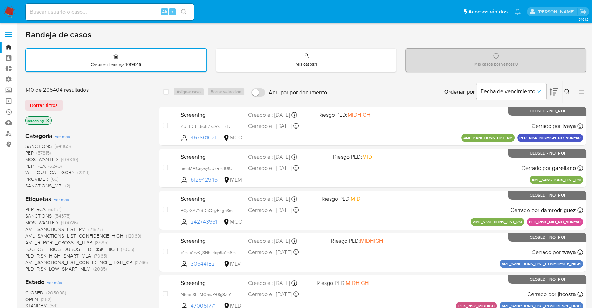
click at [69, 103] on div "Borrar filtros" at bounding box center [81, 104] width 112 height 11
click at [67, 104] on div "Borrar filtros" at bounding box center [81, 104] width 112 height 11
click at [66, 101] on div "Borrar filtros" at bounding box center [81, 104] width 112 height 11
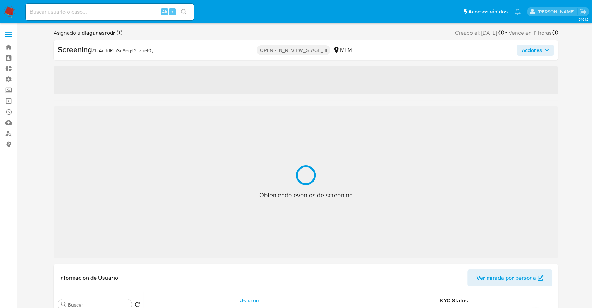
select select "10"
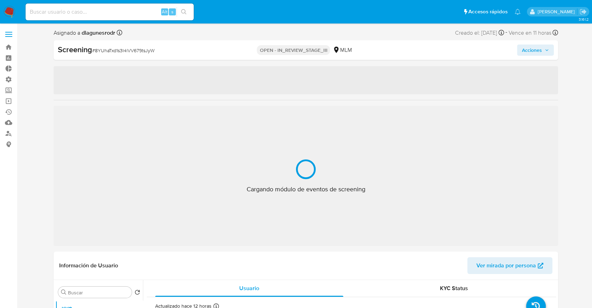
select select "10"
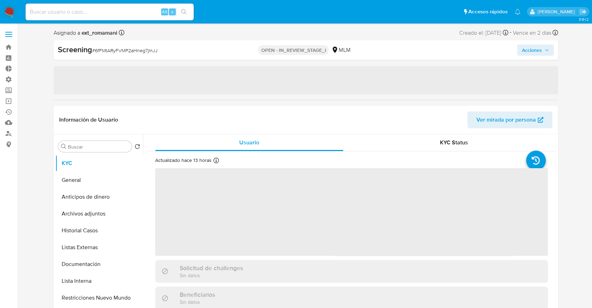
select select "10"
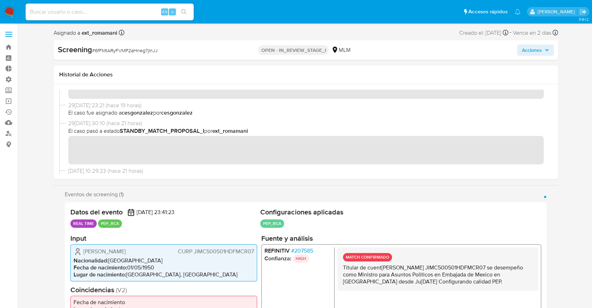
scroll to position [156, 0]
